Goal: Obtain resource: Obtain resource

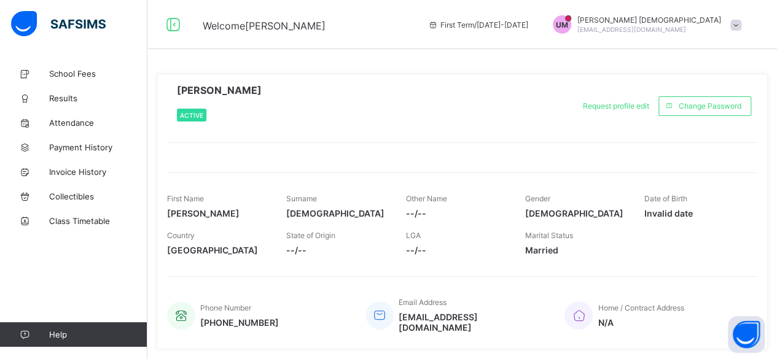
scroll to position [27, 0]
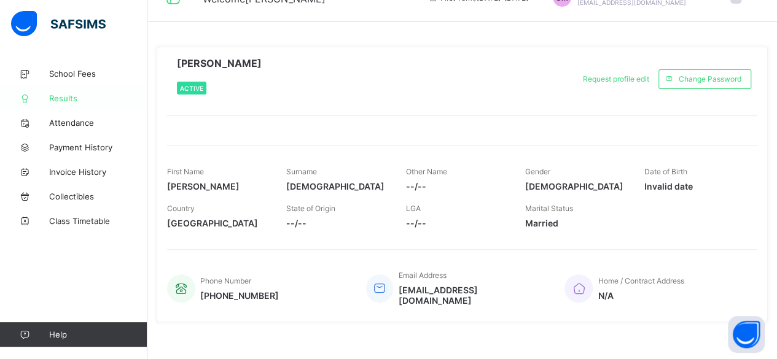
click at [64, 95] on span "Results" at bounding box center [98, 98] width 98 height 10
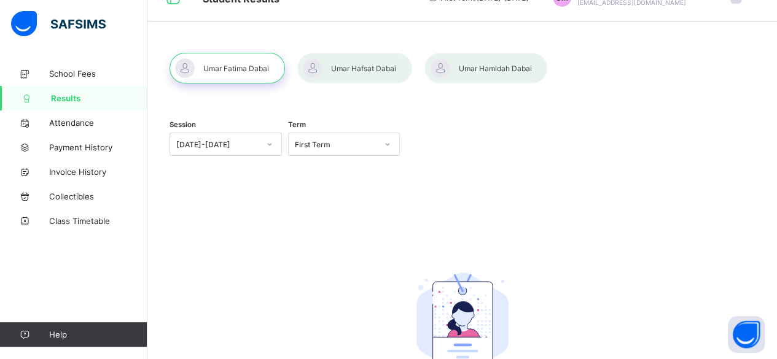
click at [487, 69] on div at bounding box center [486, 68] width 123 height 31
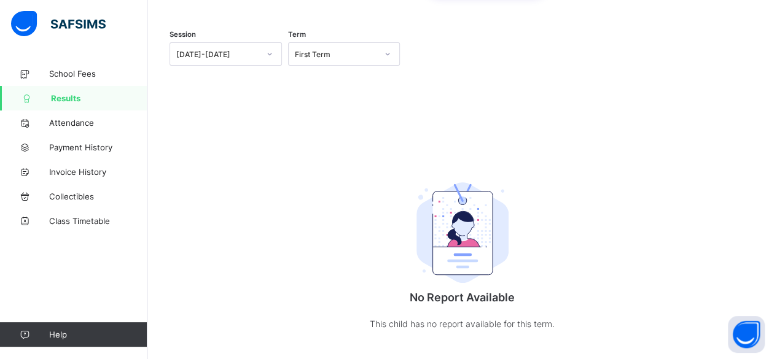
scroll to position [131, 0]
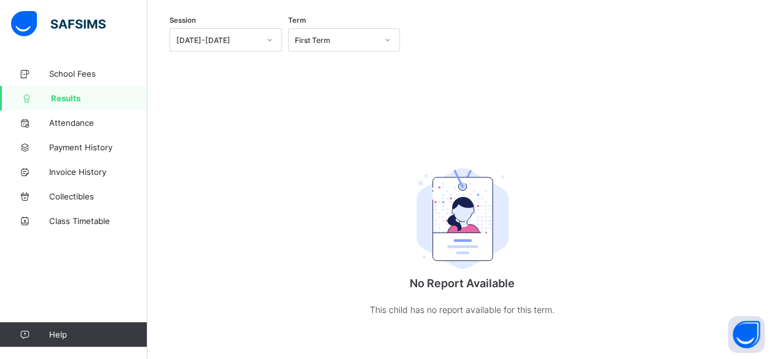
click at [370, 38] on div "First Term" at bounding box center [336, 40] width 83 height 9
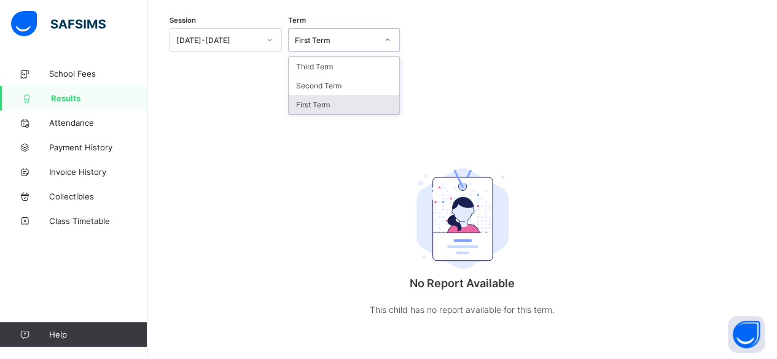
click at [307, 103] on div "First Term" at bounding box center [344, 104] width 111 height 19
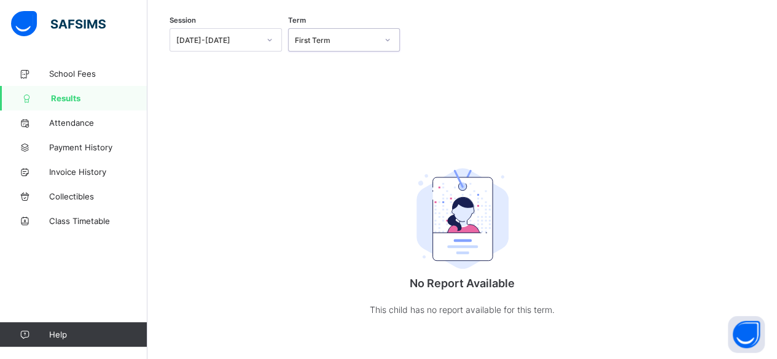
click at [272, 42] on icon at bounding box center [269, 40] width 7 height 12
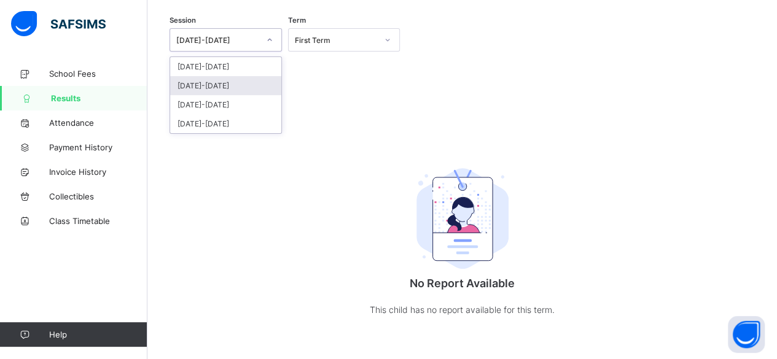
click at [211, 82] on div "[DATE]-[DATE]" at bounding box center [225, 85] width 111 height 19
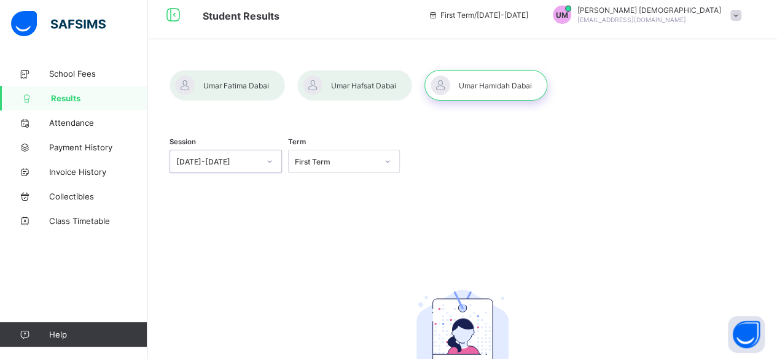
scroll to position [9, 0]
click at [487, 88] on div at bounding box center [486, 86] width 123 height 31
click at [470, 80] on div at bounding box center [486, 86] width 123 height 31
click at [344, 79] on div at bounding box center [354, 86] width 115 height 31
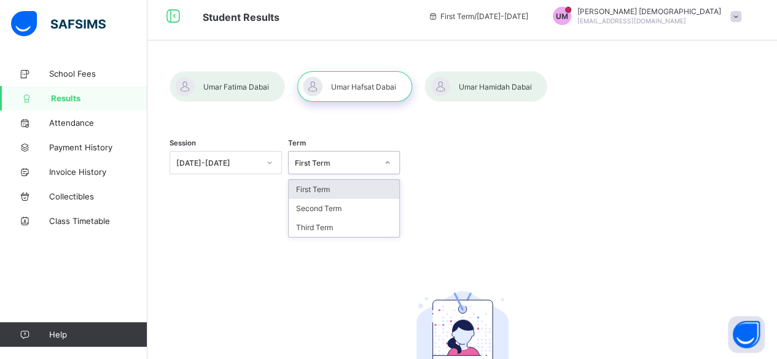
click at [391, 164] on icon at bounding box center [387, 163] width 7 height 12
click at [331, 206] on div "Second Term" at bounding box center [344, 208] width 111 height 19
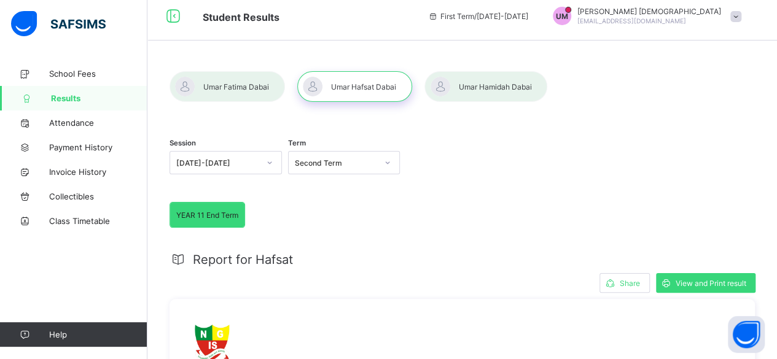
click at [501, 87] on div at bounding box center [486, 86] width 123 height 31
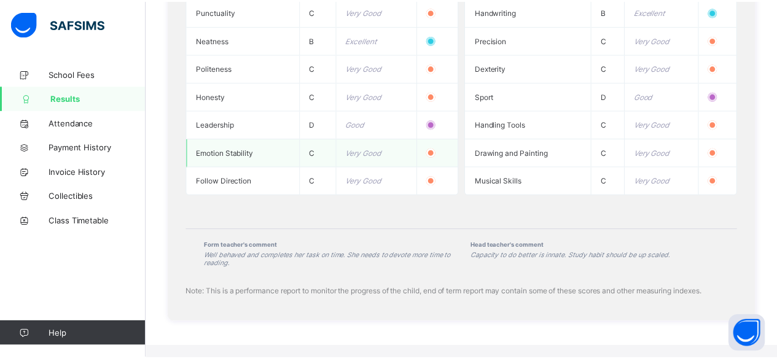
scroll to position [1411, 0]
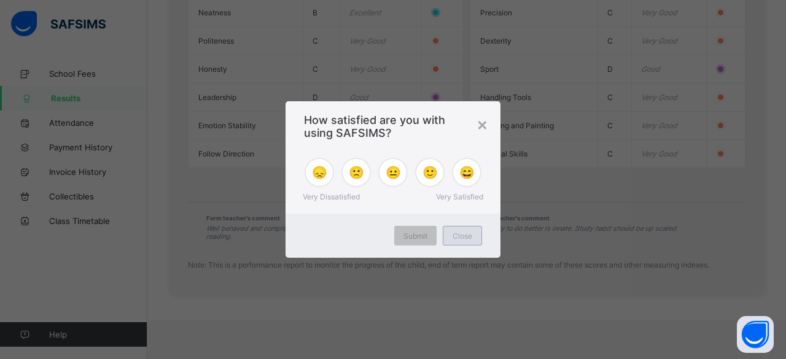
click at [458, 237] on span "Close" at bounding box center [463, 236] width 20 height 9
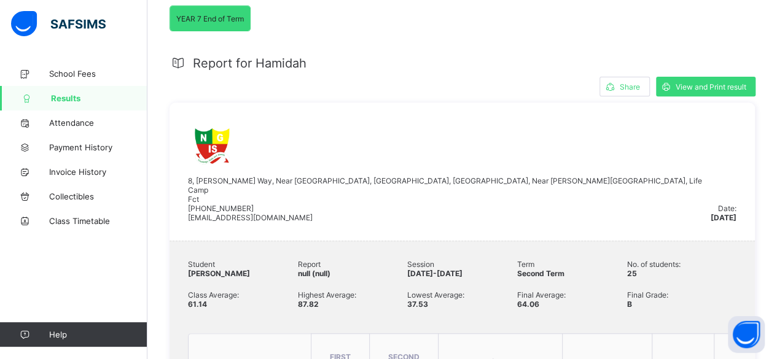
scroll to position [182, 0]
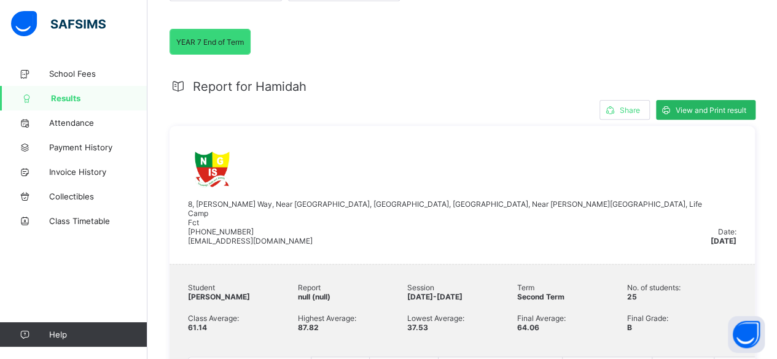
click at [718, 106] on span "View and Print result" at bounding box center [711, 110] width 71 height 9
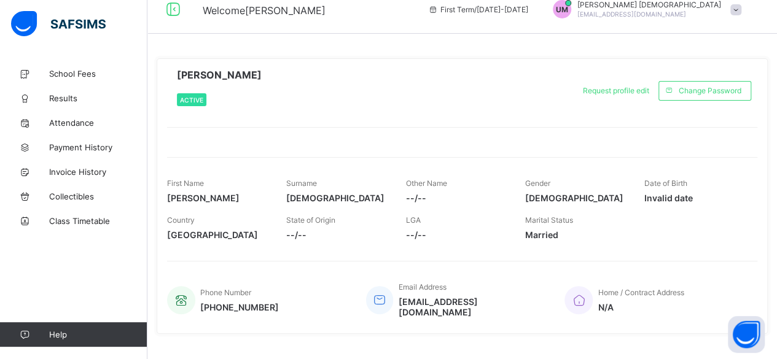
scroll to position [27, 0]
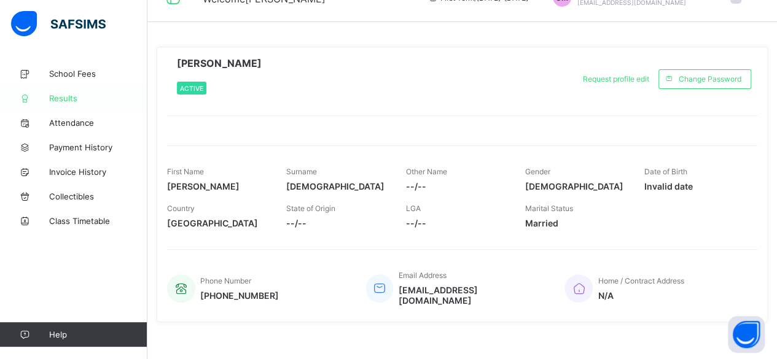
click at [63, 97] on span "Results" at bounding box center [98, 98] width 98 height 10
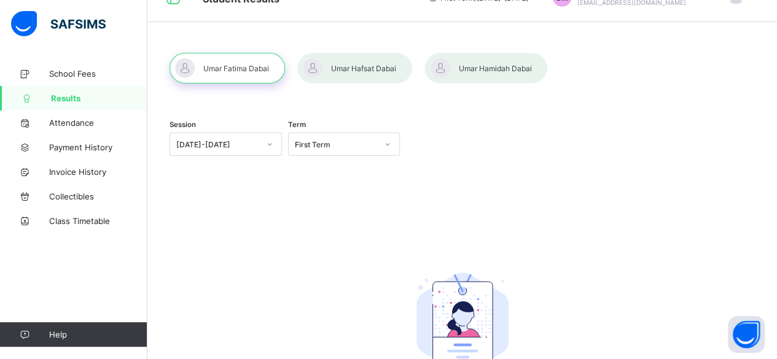
click at [494, 73] on div at bounding box center [486, 68] width 123 height 31
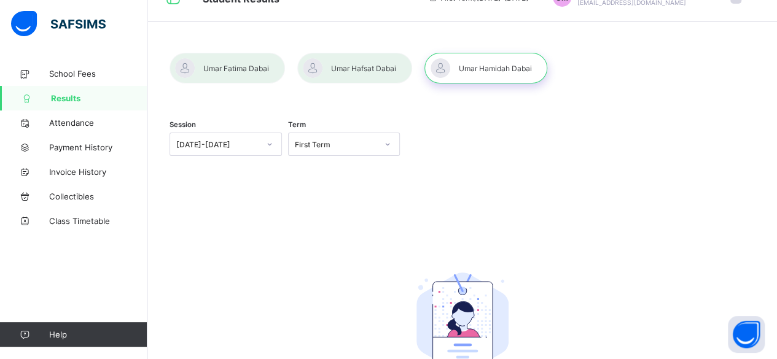
click at [489, 73] on div at bounding box center [486, 68] width 123 height 31
click at [487, 66] on div at bounding box center [486, 68] width 123 height 31
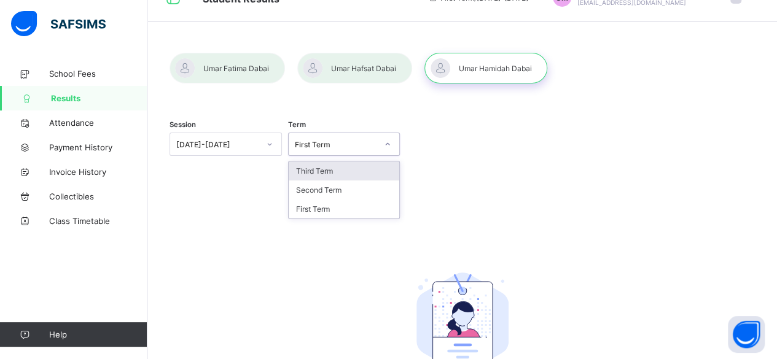
click at [391, 146] on icon at bounding box center [387, 144] width 7 height 12
click at [333, 168] on div "Third Term" at bounding box center [344, 171] width 111 height 19
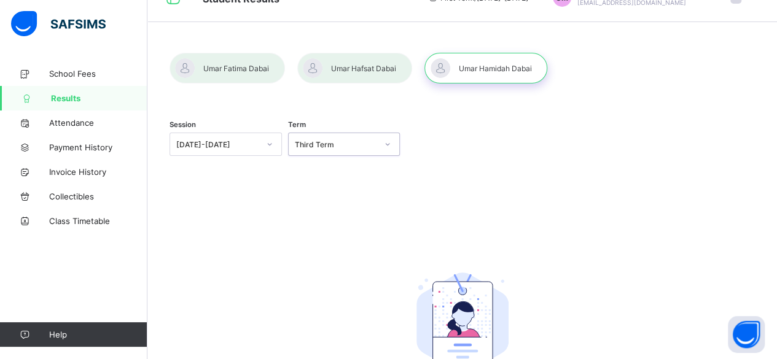
click at [386, 141] on div at bounding box center [387, 145] width 21 height 20
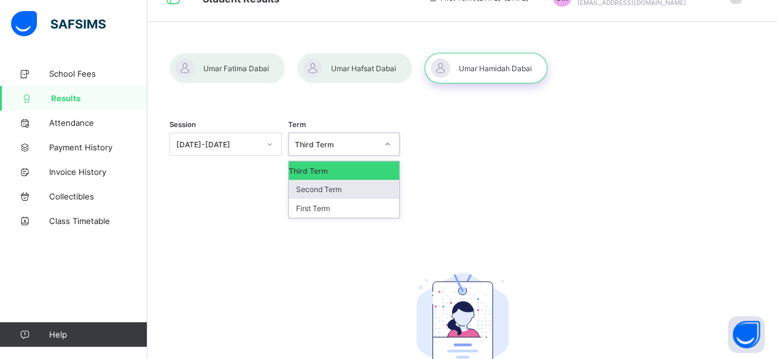
click at [348, 190] on div "Second Term" at bounding box center [344, 189] width 111 height 19
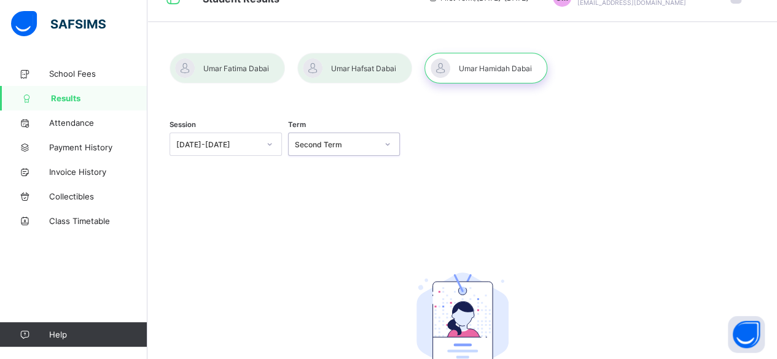
click at [269, 144] on icon at bounding box center [269, 144] width 7 height 12
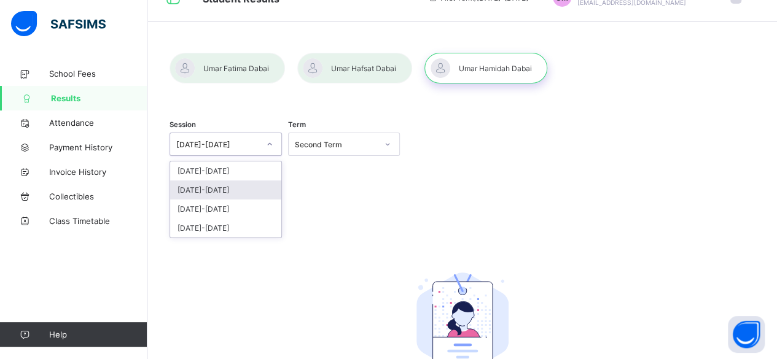
click at [218, 185] on div "[DATE]-[DATE]" at bounding box center [225, 190] width 111 height 19
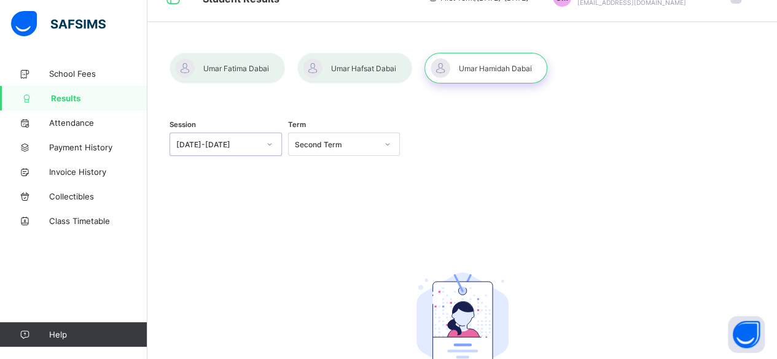
click at [377, 147] on div "Second Term" at bounding box center [336, 144] width 83 height 9
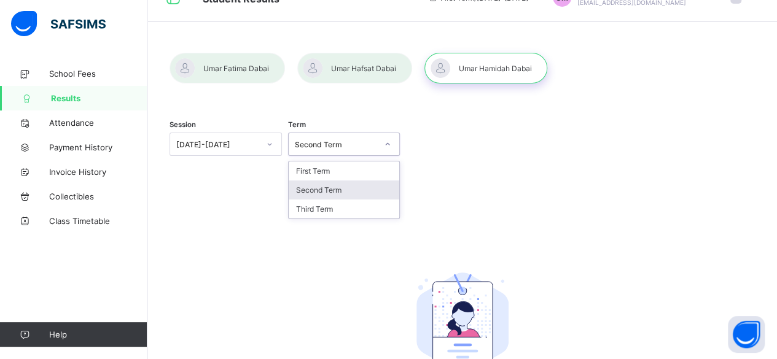
click at [310, 186] on div "Second Term" at bounding box center [344, 190] width 111 height 19
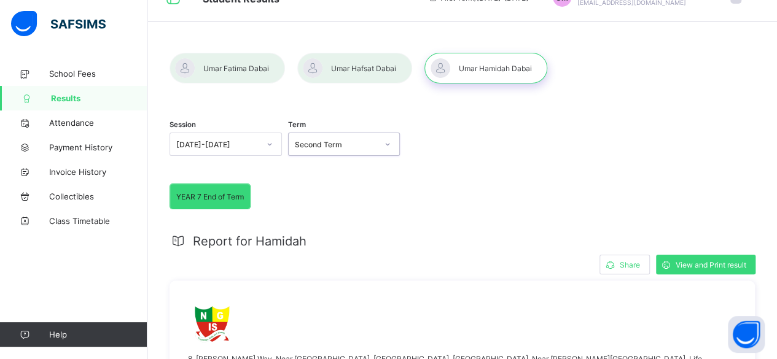
click at [385, 147] on div at bounding box center [387, 145] width 21 height 20
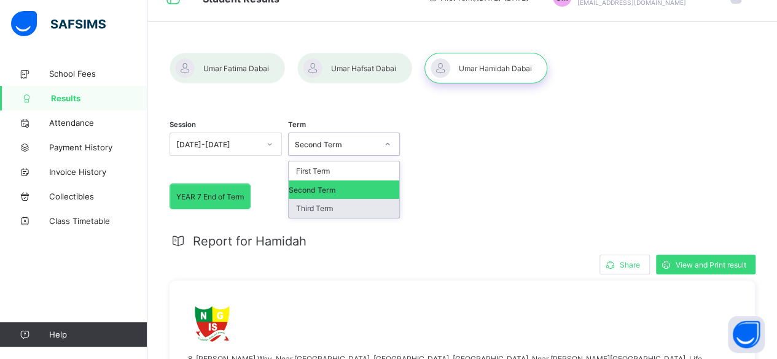
click at [322, 205] on div "Third Term" at bounding box center [344, 208] width 111 height 19
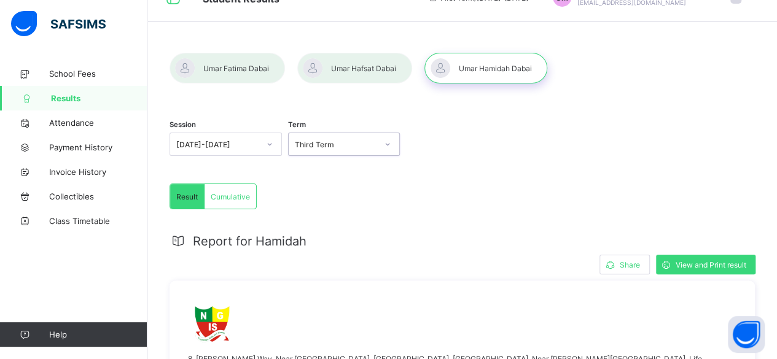
click at [380, 146] on div at bounding box center [387, 144] width 23 height 22
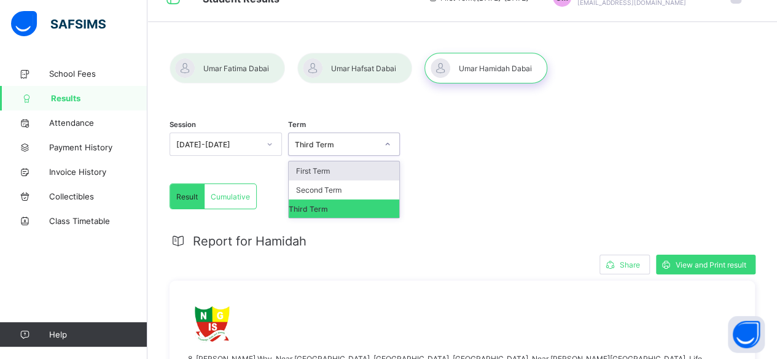
click at [328, 169] on div "First Term" at bounding box center [344, 171] width 111 height 19
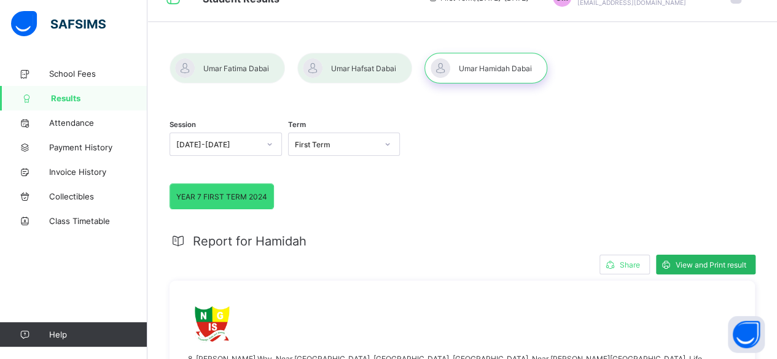
click at [708, 261] on span "View and Print result" at bounding box center [711, 265] width 71 height 9
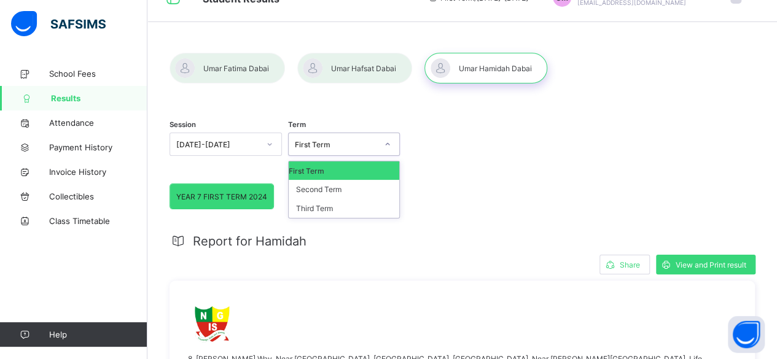
click at [388, 149] on div at bounding box center [387, 145] width 21 height 20
click at [340, 205] on div "Third Term" at bounding box center [344, 208] width 111 height 19
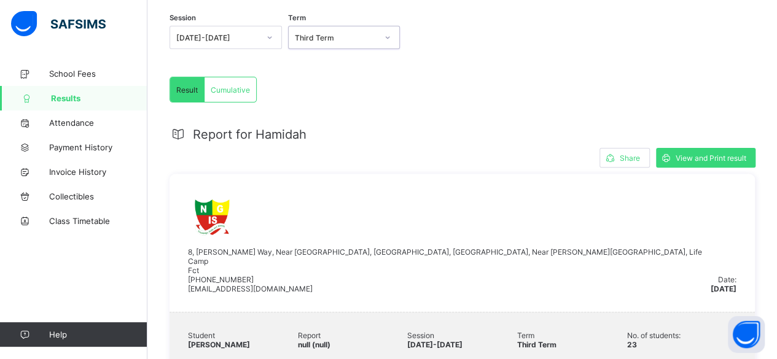
scroll to position [88, 0]
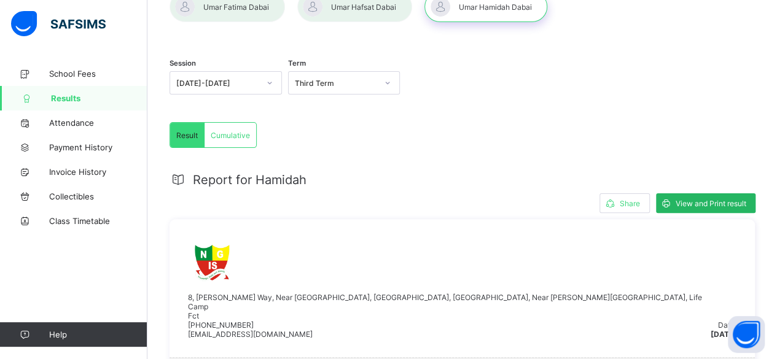
click at [715, 199] on span "View and Print result" at bounding box center [711, 203] width 71 height 9
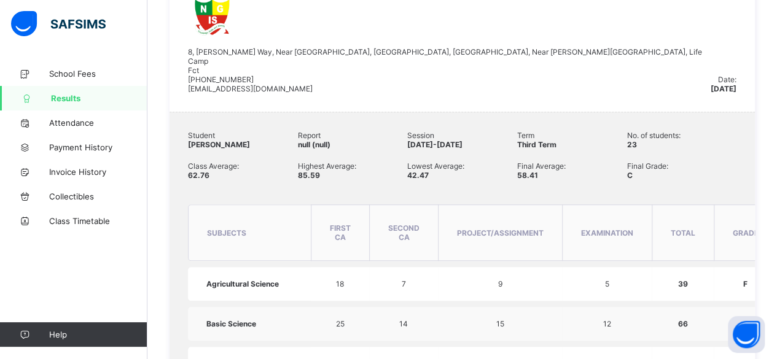
scroll to position [0, 0]
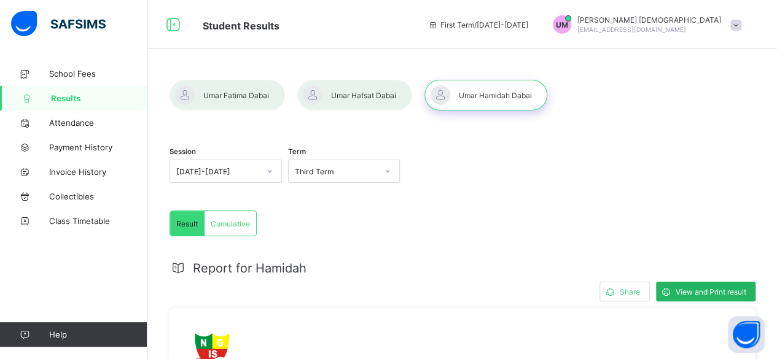
click at [704, 290] on span "View and Print result" at bounding box center [711, 292] width 71 height 9
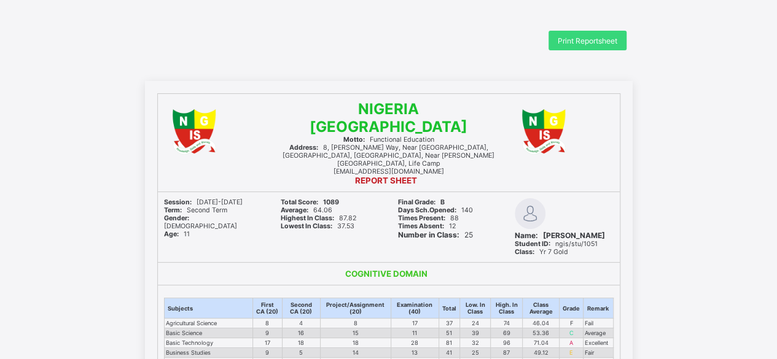
click at [579, 36] on span "Print Reportsheet" at bounding box center [588, 40] width 60 height 9
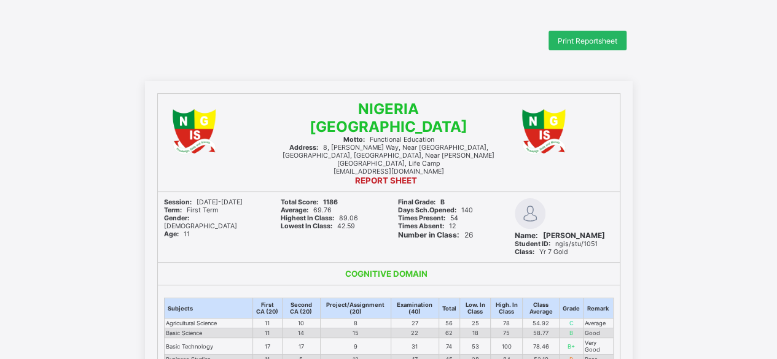
click at [592, 41] on span "Print Reportsheet" at bounding box center [588, 40] width 60 height 9
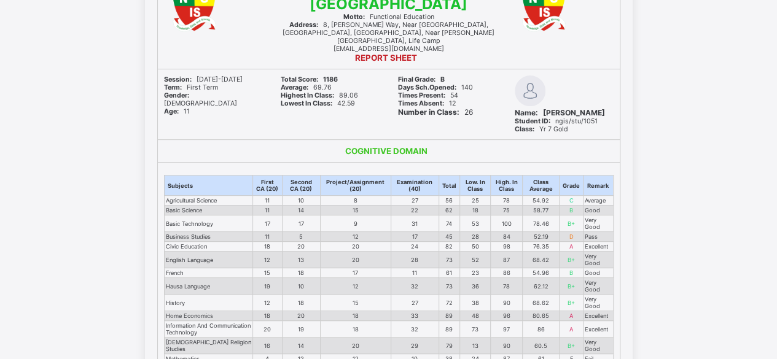
scroll to position [184, 0]
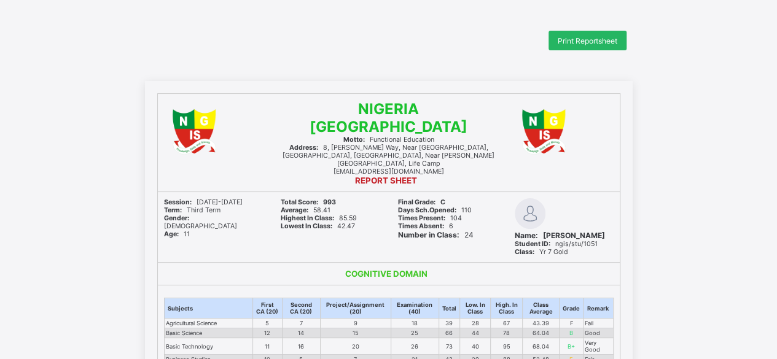
click at [589, 41] on span "Print Reportsheet" at bounding box center [588, 40] width 60 height 9
click at [591, 40] on span "Print Reportsheet" at bounding box center [588, 40] width 60 height 9
click at [564, 42] on span "Print Reportsheet" at bounding box center [588, 40] width 60 height 9
click at [567, 42] on span "Print Reportsheet" at bounding box center [588, 40] width 60 height 9
